Goal: Navigation & Orientation: Find specific page/section

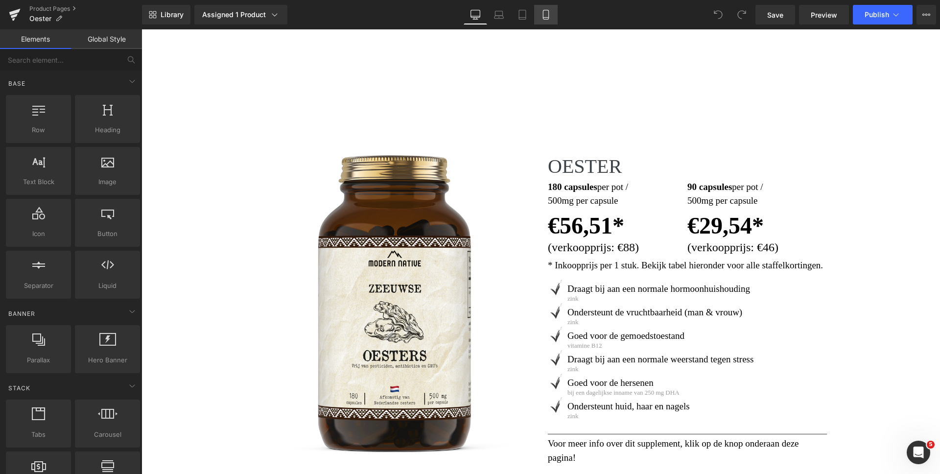
click at [544, 14] on icon at bounding box center [546, 15] width 10 height 10
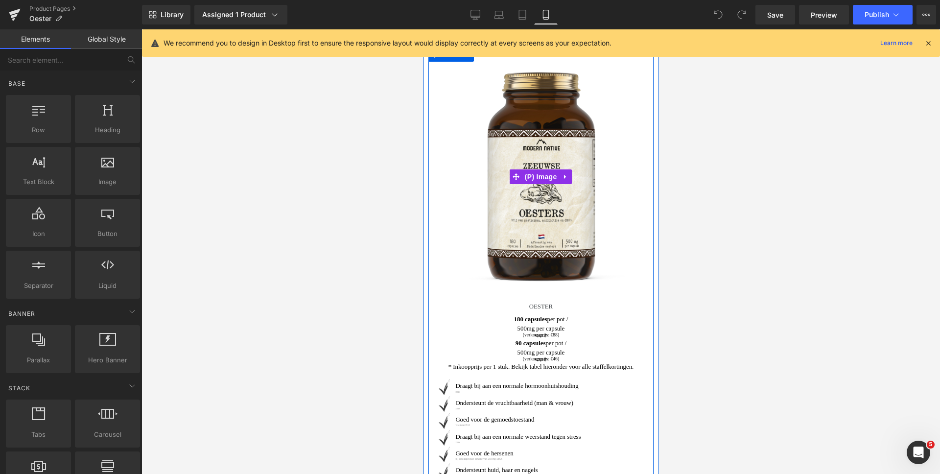
scroll to position [39, 0]
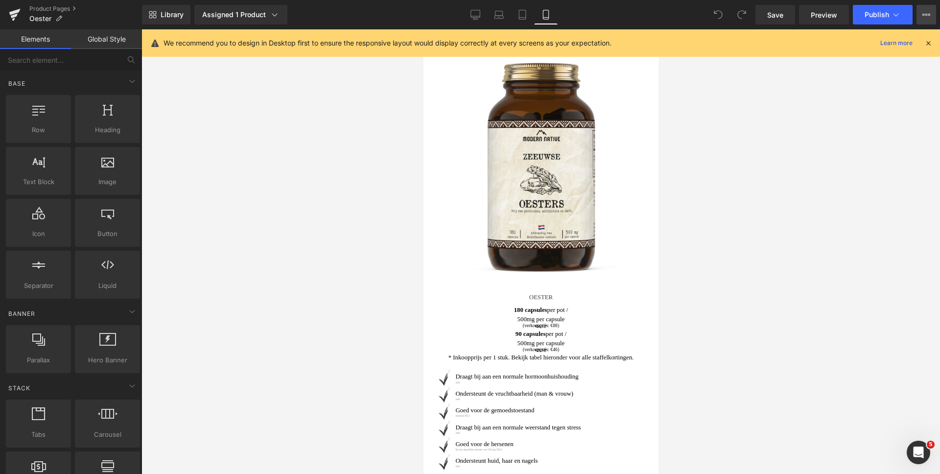
click at [928, 14] on icon at bounding box center [929, 15] width 2 height 2
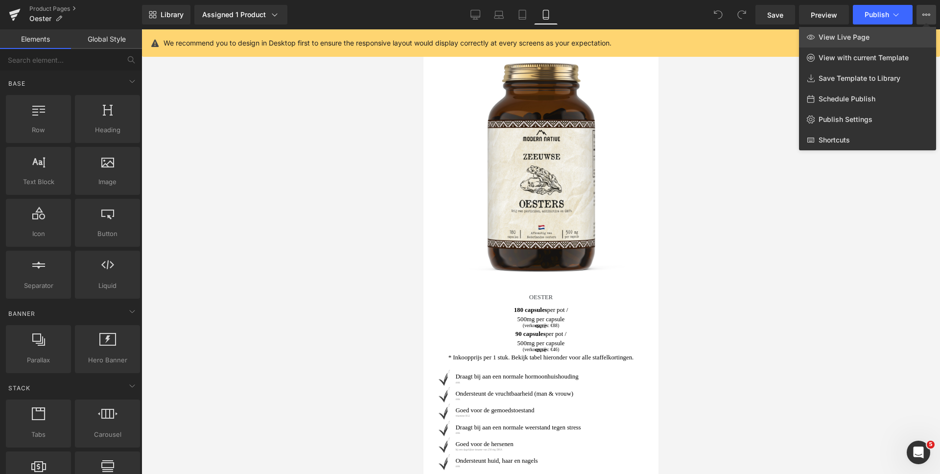
click at [865, 39] on span "View Live Page" at bounding box center [844, 37] width 51 height 9
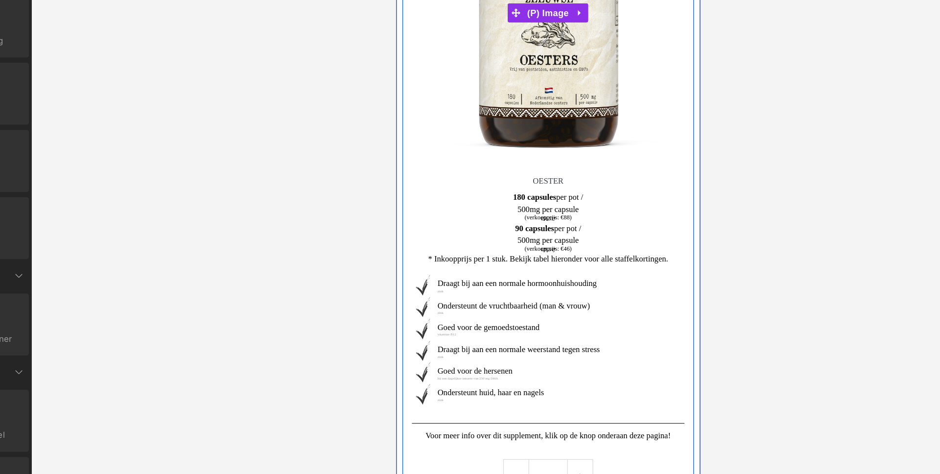
scroll to position [0, 0]
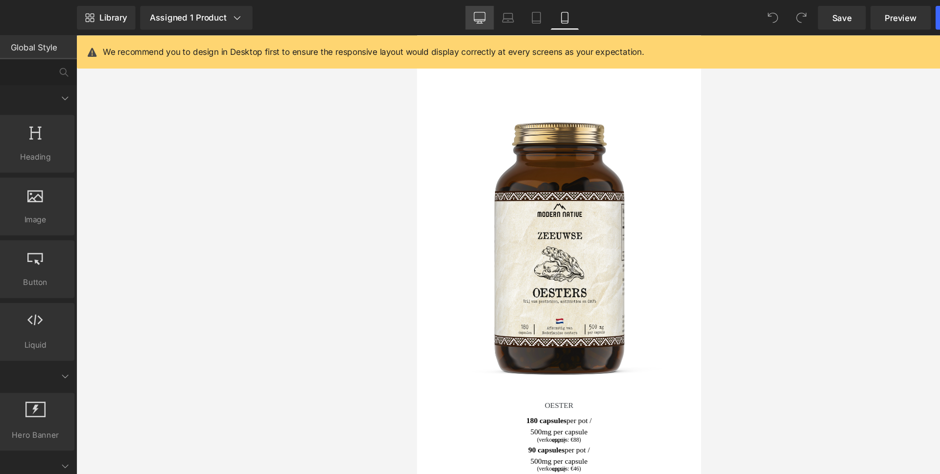
click at [477, 12] on icon at bounding box center [476, 15] width 10 height 10
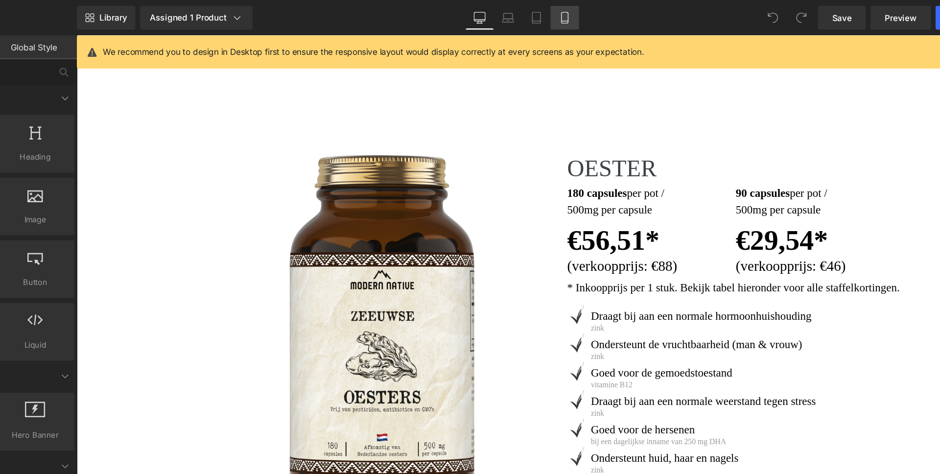
click at [548, 16] on icon at bounding box center [545, 14] width 5 height 9
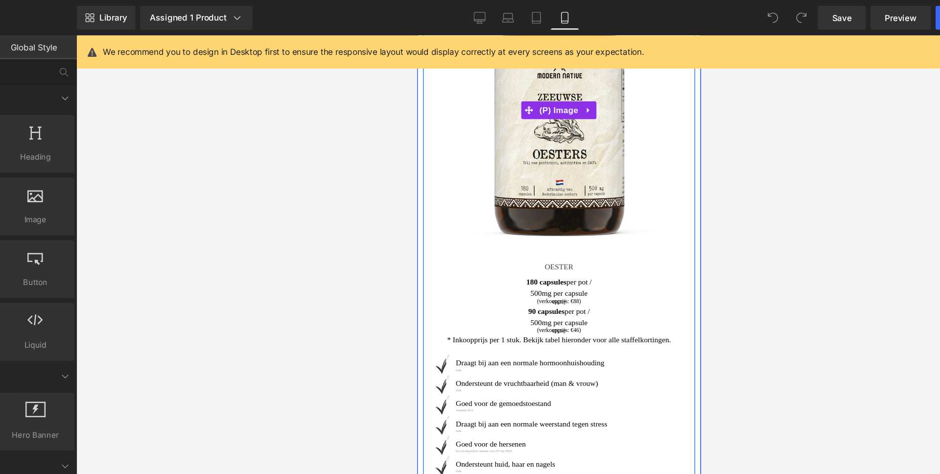
scroll to position [133, 0]
